Goal: Task Accomplishment & Management: Manage account settings

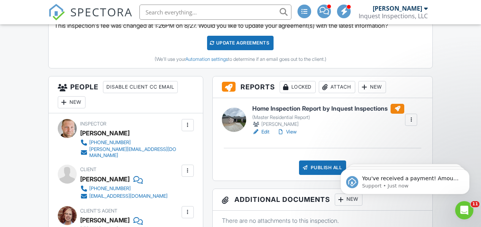
scroll to position [195, 0]
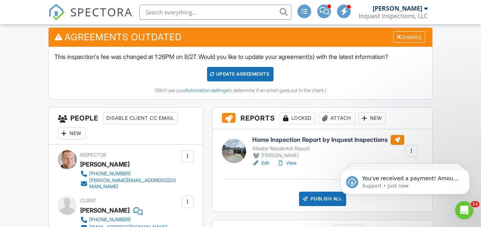
click at [337, 117] on div "Attach" at bounding box center [337, 118] width 37 height 12
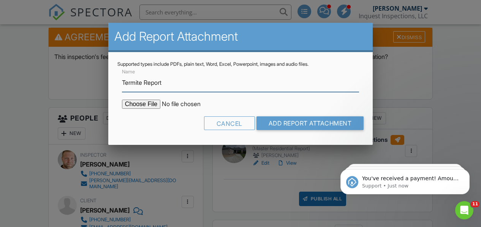
type input "Termite Report"
click at [146, 105] on input "file" at bounding box center [186, 104] width 129 height 9
type input "C:\fakepath\2114 W Oak St ODAFF-1 .pdf"
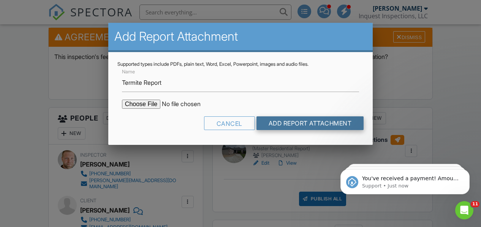
click at [280, 127] on input "Add Report Attachment" at bounding box center [311, 123] width 108 height 14
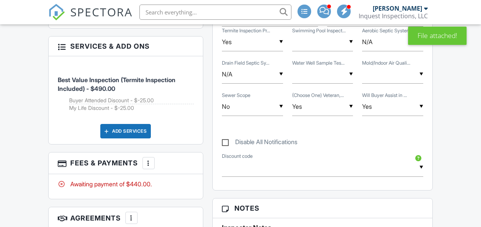
scroll to position [355, 0]
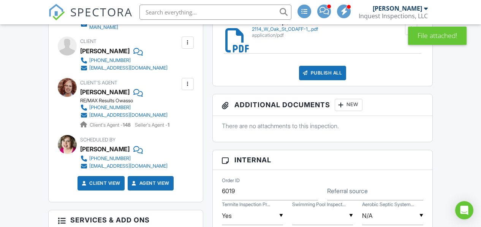
click at [321, 74] on div "Publish All" at bounding box center [323, 73] width 48 height 14
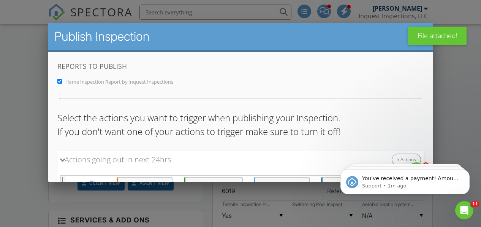
scroll to position [233, 0]
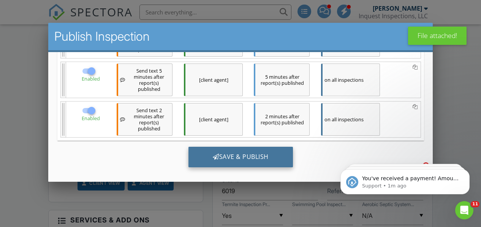
click at [233, 154] on div "Save & Publish" at bounding box center [240, 156] width 105 height 21
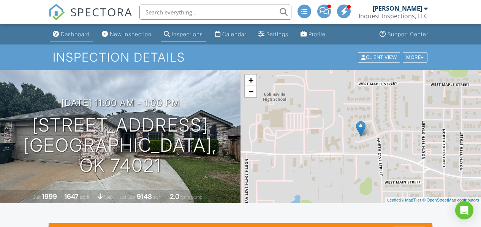
click at [76, 33] on div "Dashboard" at bounding box center [75, 34] width 29 height 6
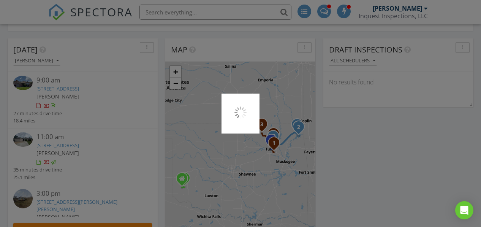
scroll to position [24, 0]
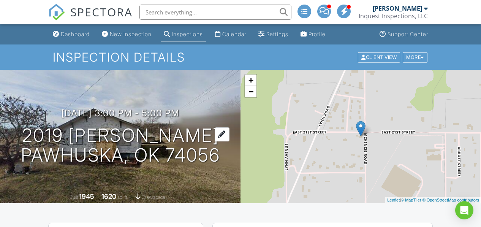
scroll to position [35, 0]
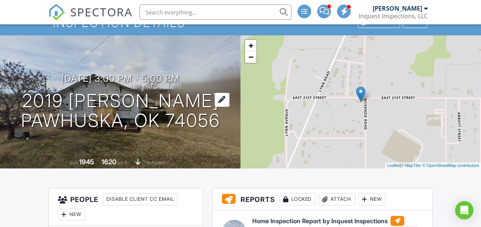
click at [221, 99] on div at bounding box center [222, 100] width 15 height 14
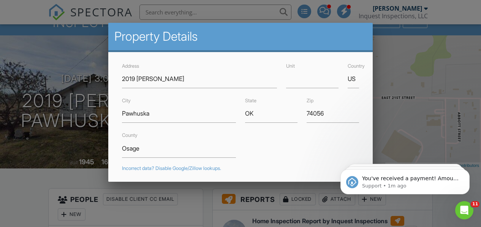
scroll to position [0, 0]
click at [179, 80] on input "2019 [PERSON_NAME]" at bounding box center [199, 79] width 155 height 19
click at [461, 11] on div at bounding box center [240, 104] width 481 height 284
